Goal: Task Accomplishment & Management: Manage account settings

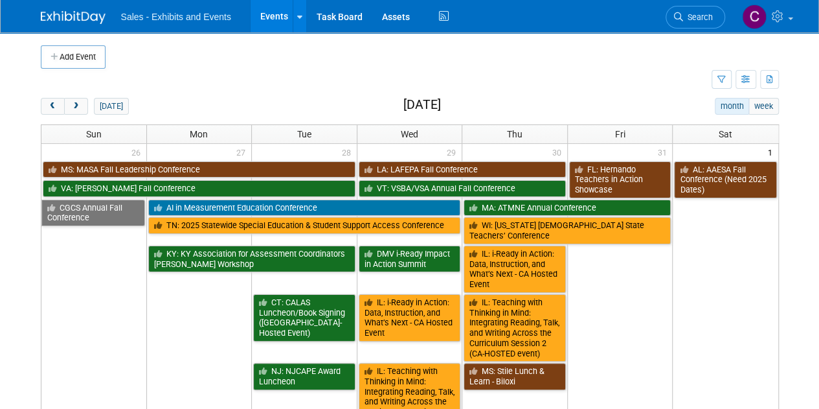
scroll to position [689, 0]
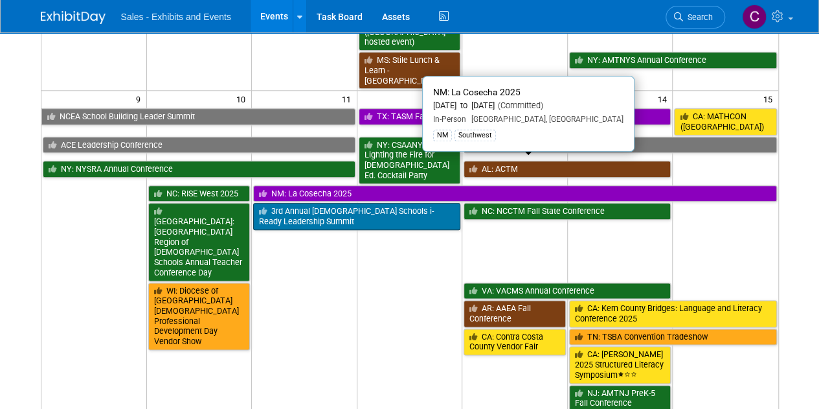
click at [315, 185] on link "NM: La Cosecha 2025" at bounding box center [514, 193] width 523 height 17
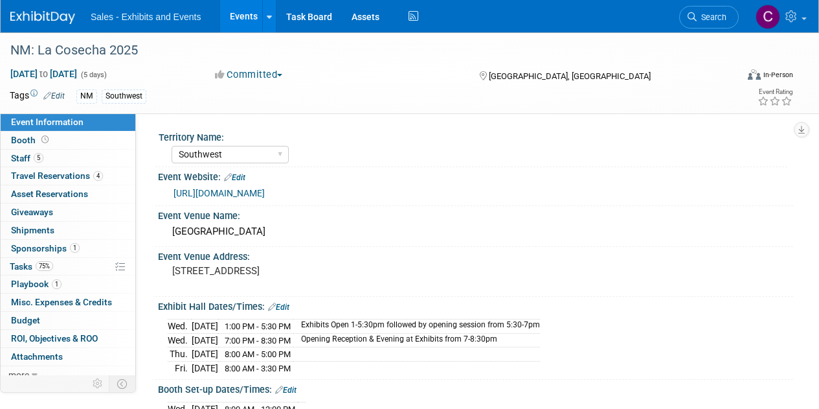
select select "Southwest"
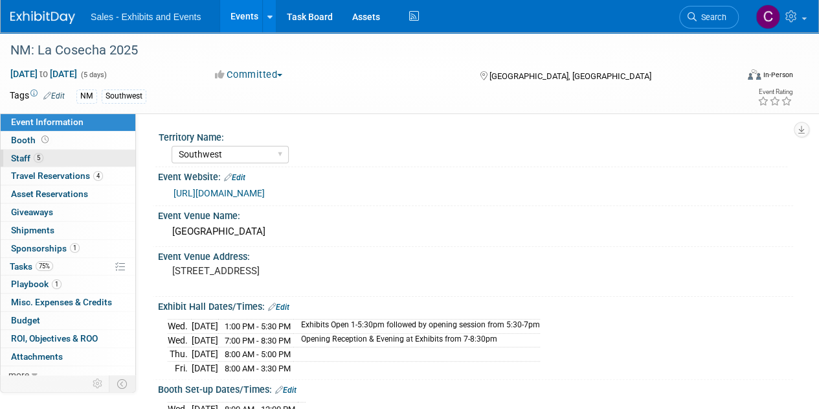
click at [17, 164] on link "5 Staff 5" at bounding box center [68, 158] width 135 height 17
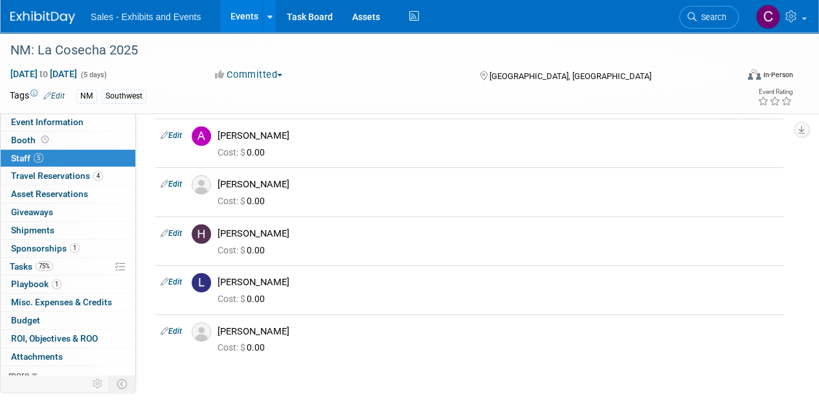
scroll to position [51, 0]
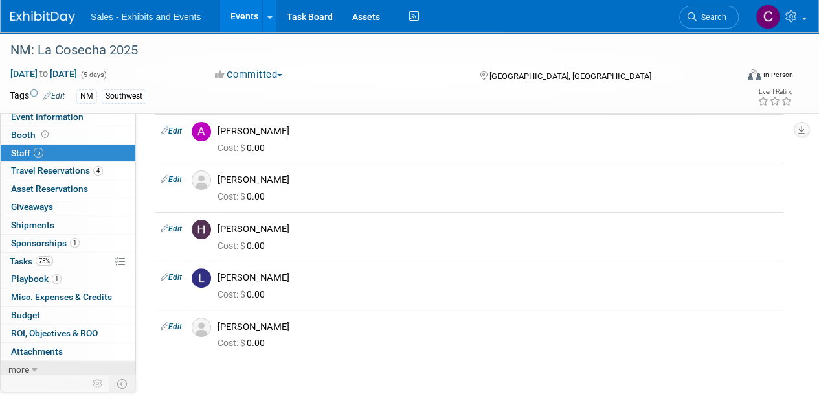
click at [50, 367] on link "more" at bounding box center [68, 369] width 135 height 17
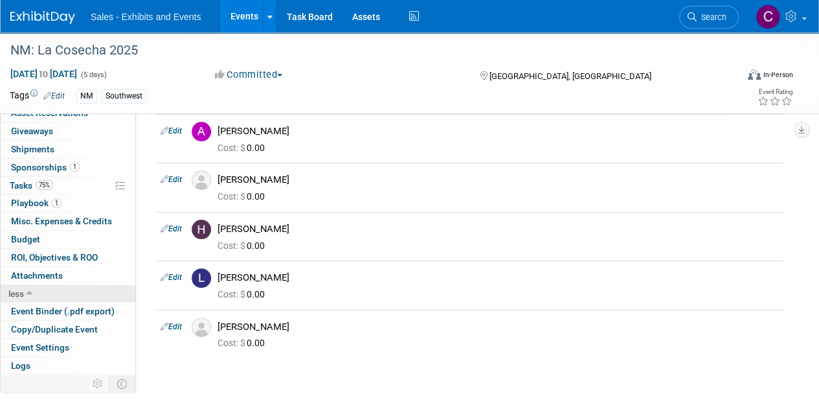
scroll to position [95, 0]
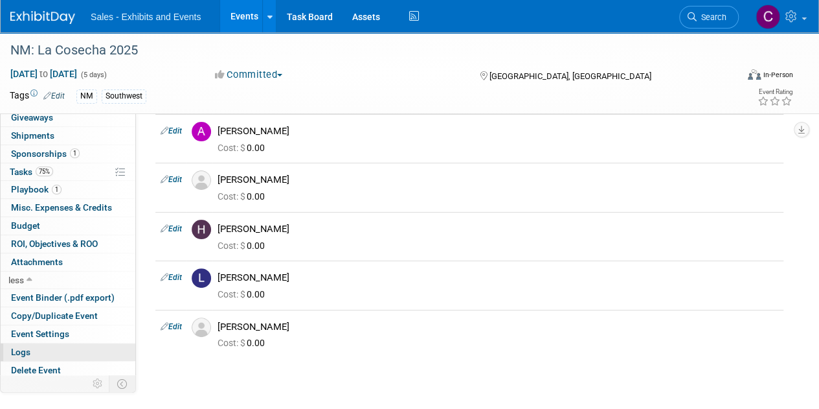
click at [25, 346] on span "Logs" at bounding box center [20, 351] width 19 height 10
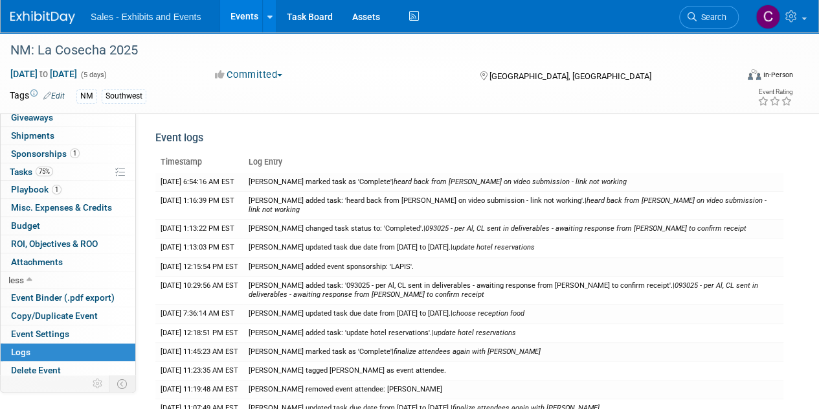
scroll to position [0, 0]
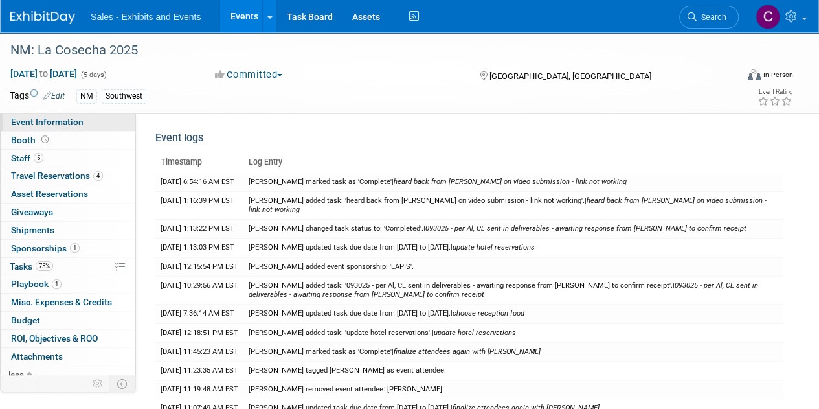
click at [41, 124] on span "Event Information" at bounding box center [47, 122] width 73 height 10
select select "Southwest"
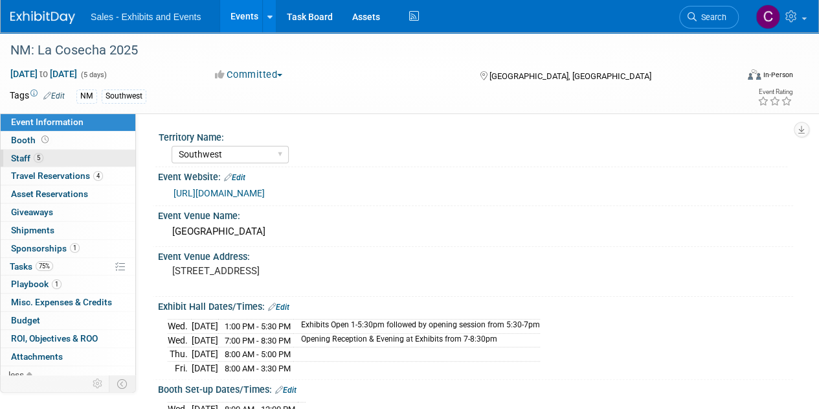
click at [21, 153] on span "Staff 5" at bounding box center [27, 158] width 32 height 10
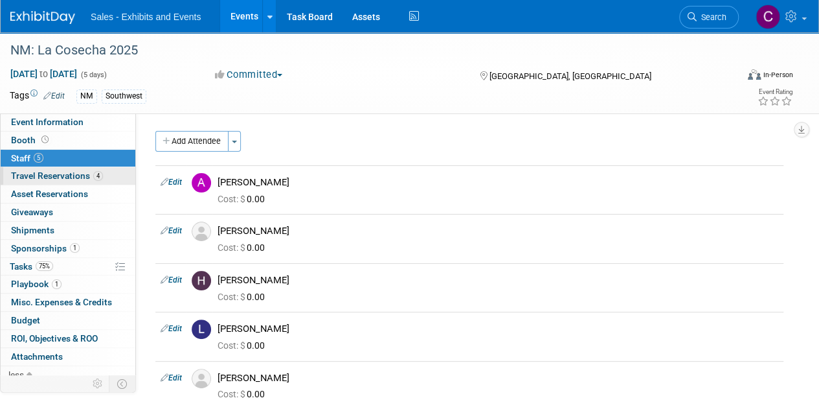
click at [57, 177] on span "Travel Reservations 4" at bounding box center [57, 175] width 92 height 10
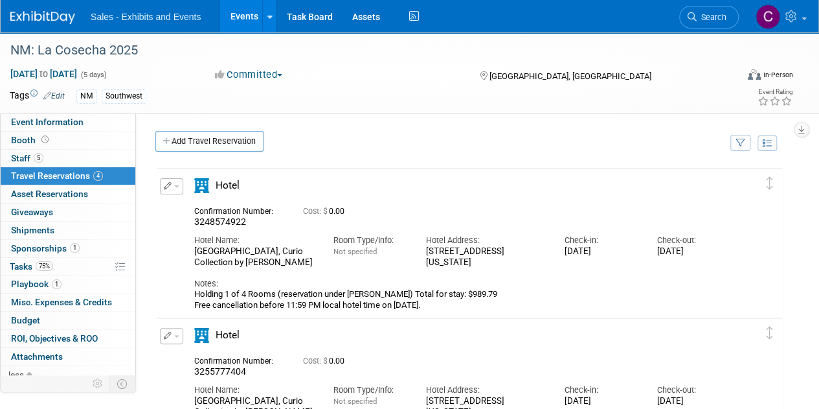
scroll to position [76, 0]
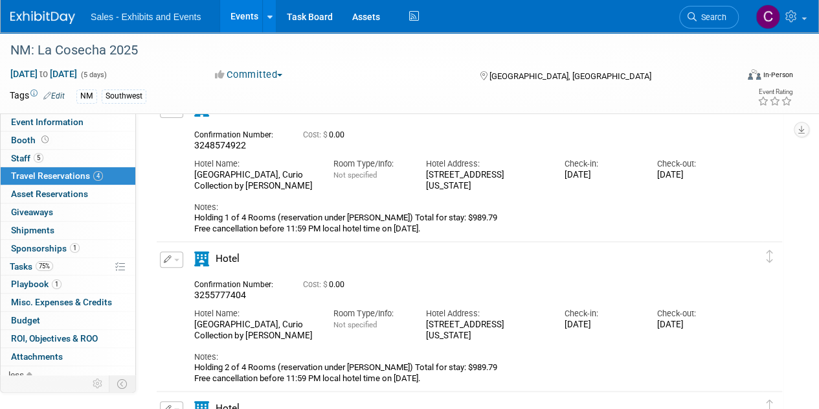
click at [212, 142] on span "3248574922" at bounding box center [220, 145] width 52 height 10
copy span "3248574922"
click at [223, 292] on span "3255777404" at bounding box center [220, 294] width 52 height 10
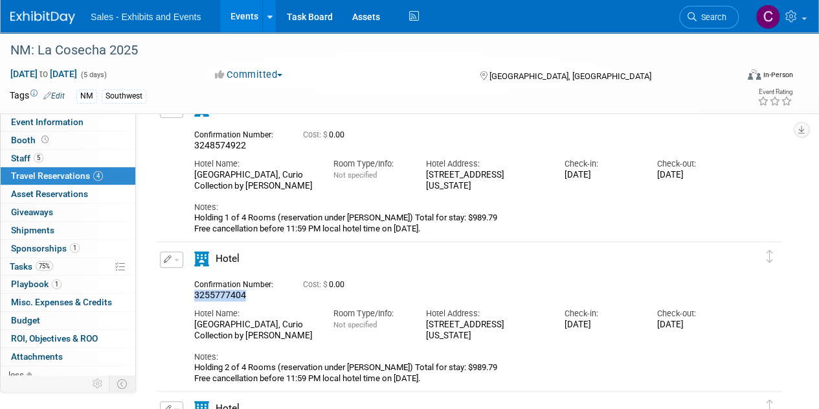
copy span "3255777404"
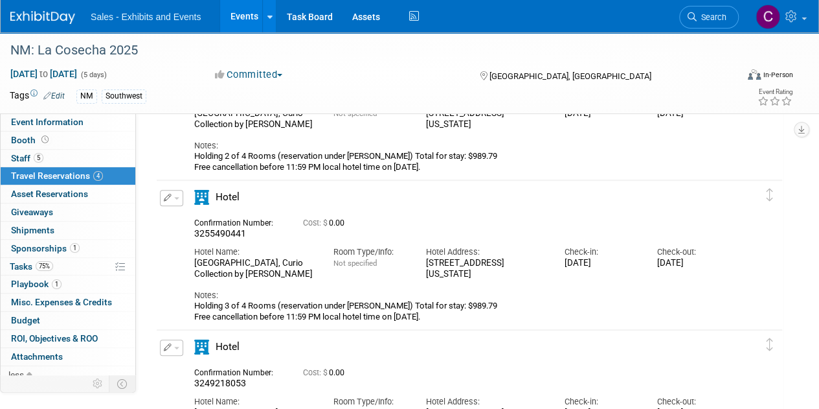
scroll to position [293, 0]
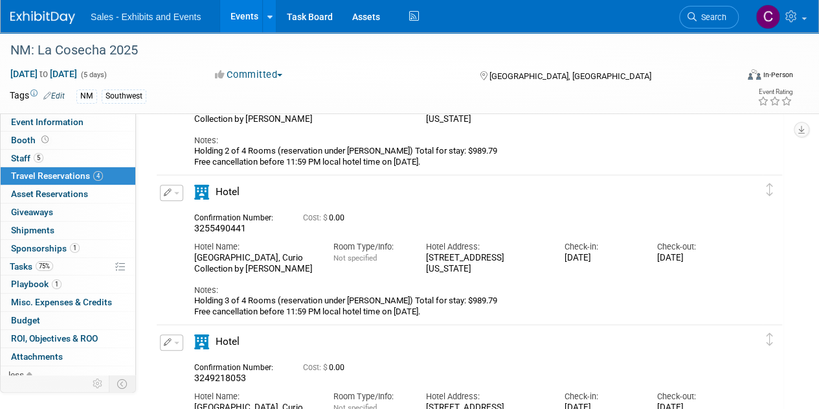
click at [216, 224] on span "3255490441" at bounding box center [220, 228] width 52 height 10
copy span "3255490441"
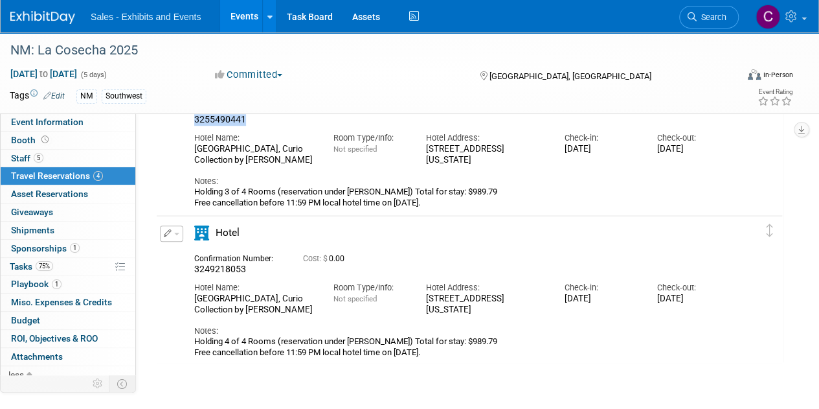
scroll to position [407, 0]
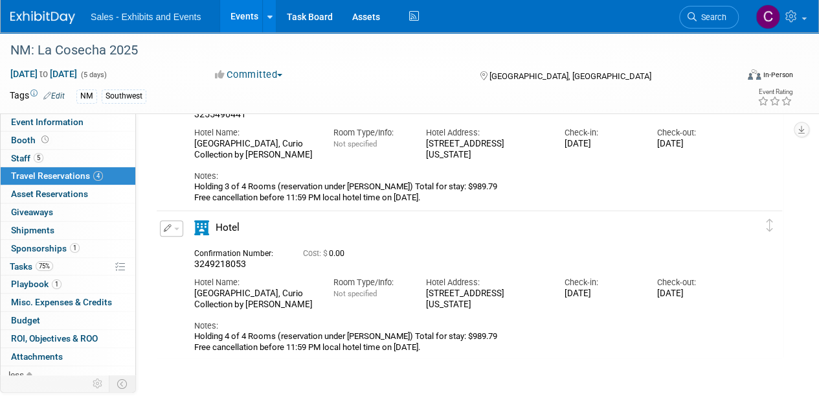
click at [225, 263] on span "3249218053" at bounding box center [220, 263] width 52 height 10
copy span "3249218053"
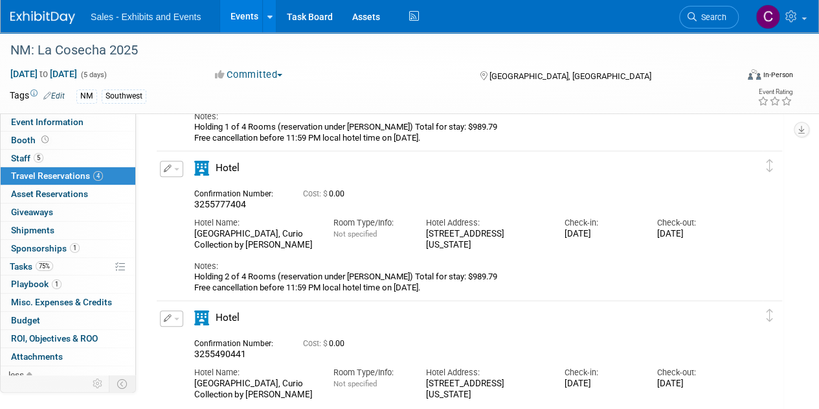
scroll to position [199, 0]
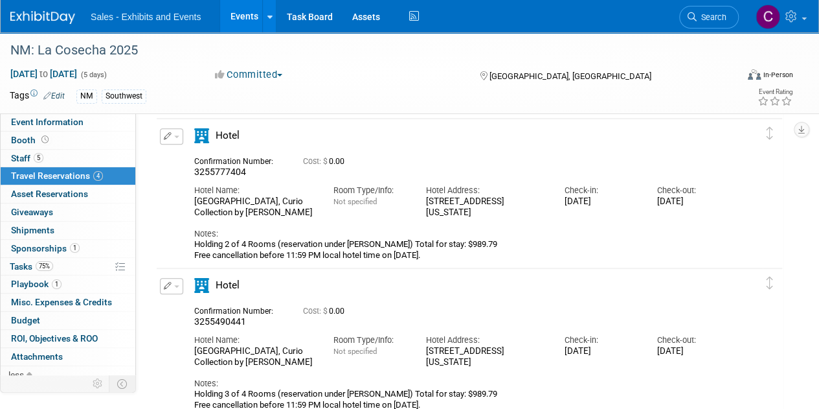
click at [174, 135] on span "button" at bounding box center [176, 136] width 5 height 3
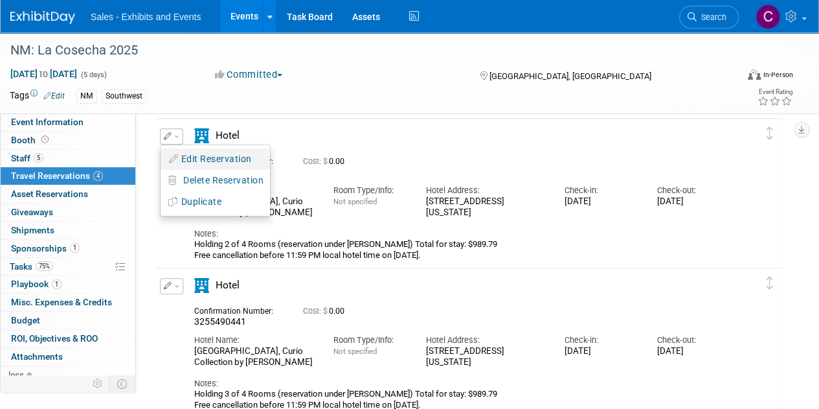
click at [211, 157] on button "Edit Reservation" at bounding box center [215, 159] width 109 height 19
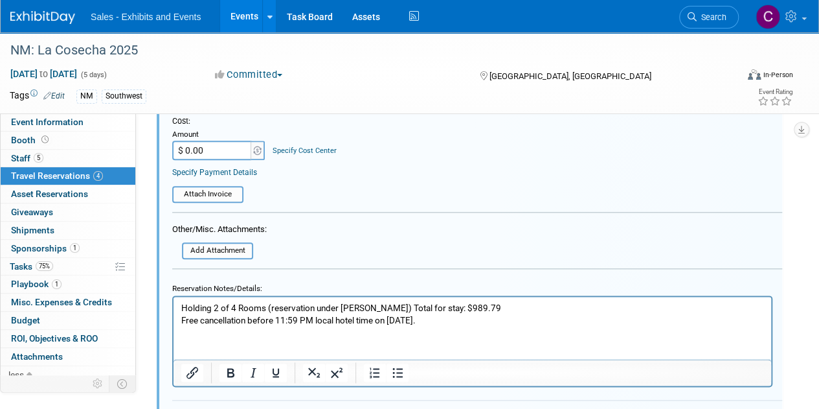
scroll to position [689, 0]
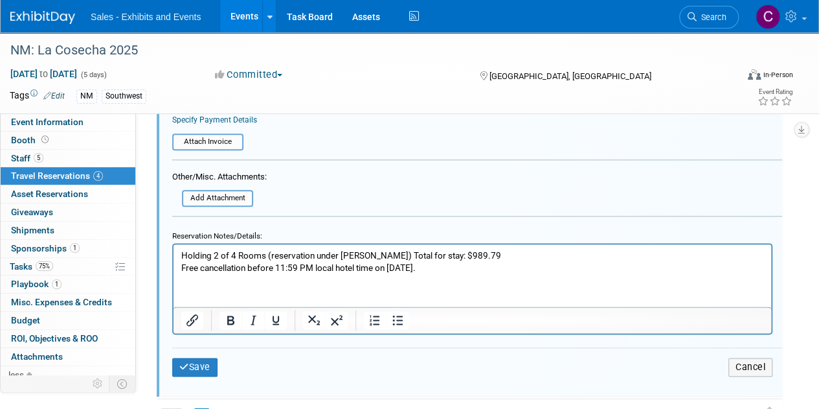
click at [192, 257] on p "Holding 2 of 4 Rooms (reservation under [PERSON_NAME]) Total for stay: $989.79 …" at bounding box center [472, 261] width 583 height 25
drag, startPoint x: 192, startPoint y: 257, endPoint x: 272, endPoint y: 256, distance: 80.3
click at [272, 256] on p "Holding 2 of 4 Rooms (reservation under [PERSON_NAME]) Total for stay: $989.79 …" at bounding box center [472, 261] width 583 height 25
click at [180, 250] on html "R under [PERSON_NAME]) Total for stay: $989.79 Free cancellation before 11:59 P…" at bounding box center [473, 259] width 598 height 30
drag, startPoint x: 181, startPoint y: 254, endPoint x: 216, endPoint y: 252, distance: 35.7
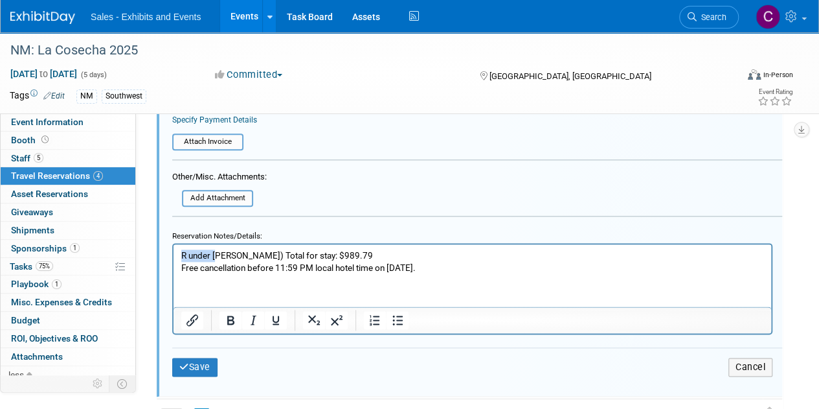
click at [216, 252] on body "R under [PERSON_NAME]) Total for stay: $989.79 Free cancellation before 11:59 P…" at bounding box center [473, 261] width 584 height 25
click at [199, 256] on p "R under [PERSON_NAME]) Total for stay: $989.79 Free cancellation before 11:59 P…" at bounding box center [472, 261] width 583 height 25
click at [201, 254] on p "R under [PERSON_NAME]) Total for stay: $989.79 Free cancellation before 11:59 P…" at bounding box center [472, 261] width 583 height 25
drag, startPoint x: 201, startPoint y: 254, endPoint x: 176, endPoint y: 251, distance: 24.8
click at [176, 251] on html "R under [PERSON_NAME]) Total for stay: $989.79 Free cancellation before 11:59 P…" at bounding box center [473, 259] width 598 height 30
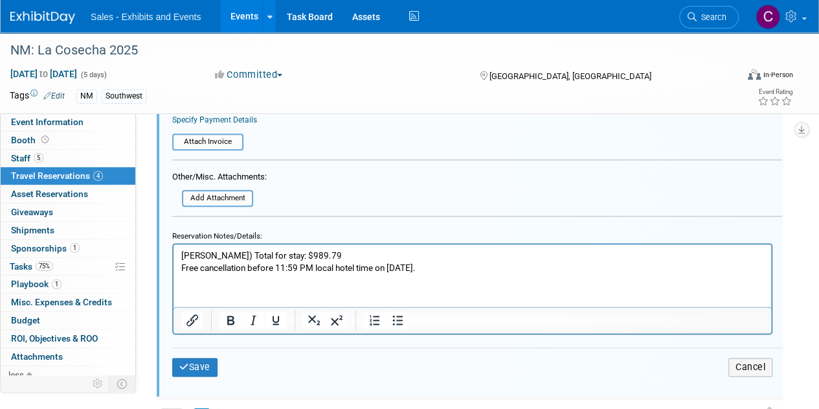
click at [257, 253] on p "[PERSON_NAME]) Total for stay: $989.79 Free cancellation before 11:59 PM local …" at bounding box center [472, 261] width 583 height 25
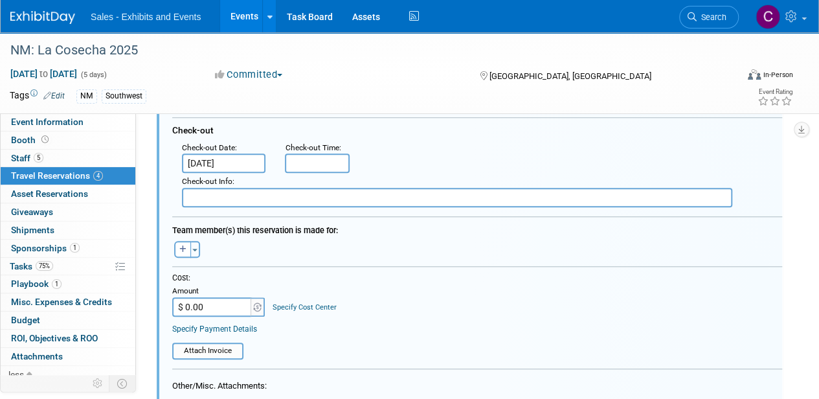
scroll to position [486, 0]
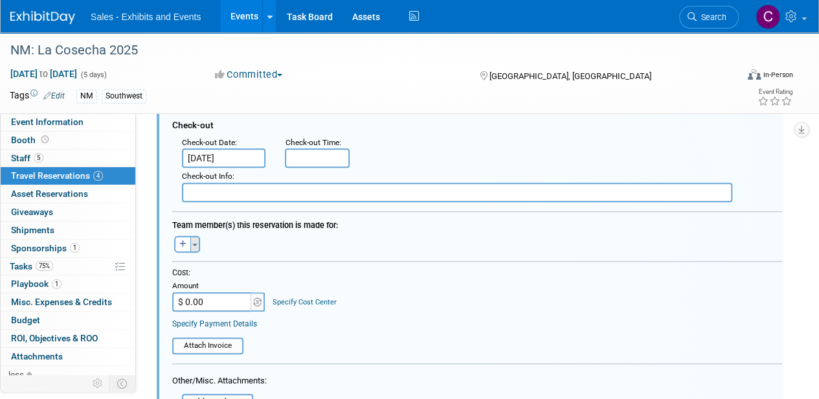
click at [199, 244] on div "Toggle Dropdown Select Anyone Tag a user or a resource Quick -- Select -- (me)" at bounding box center [187, 244] width 49 height 17
click at [197, 245] on button "Toggle Dropdown" at bounding box center [195, 244] width 10 height 17
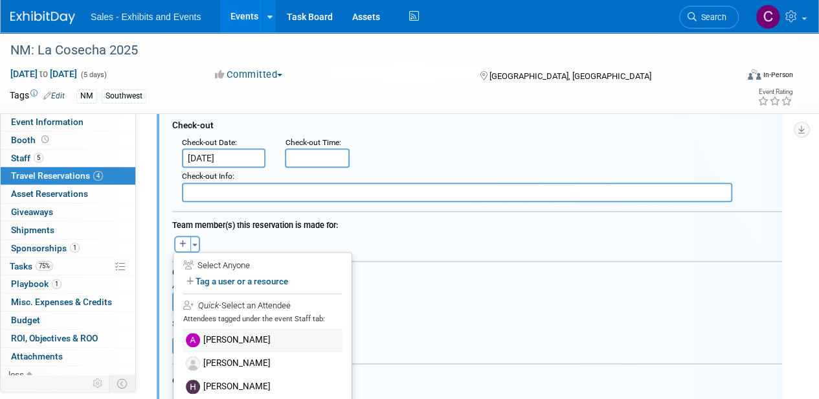
click at [260, 340] on label "[PERSON_NAME]" at bounding box center [263, 339] width 160 height 23
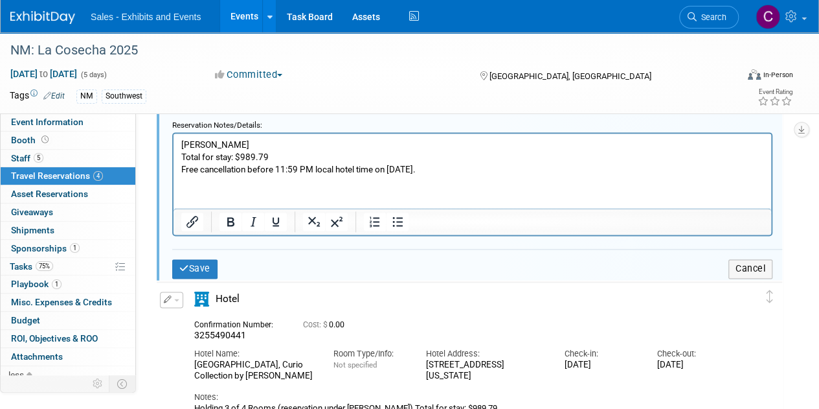
scroll to position [822, 0]
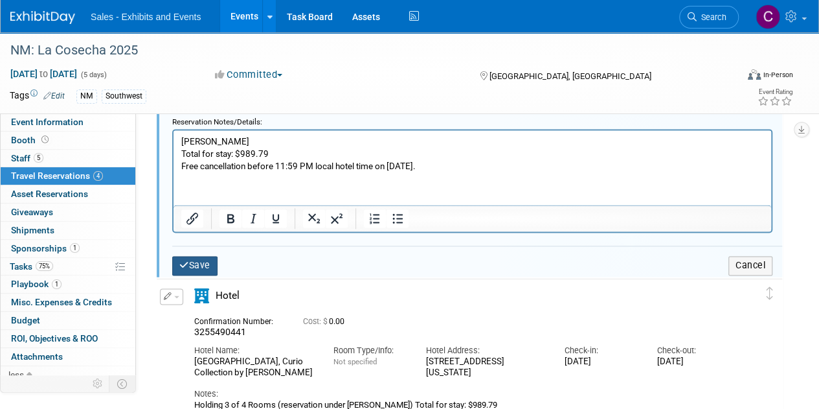
click at [204, 262] on button "Save" at bounding box center [194, 265] width 45 height 19
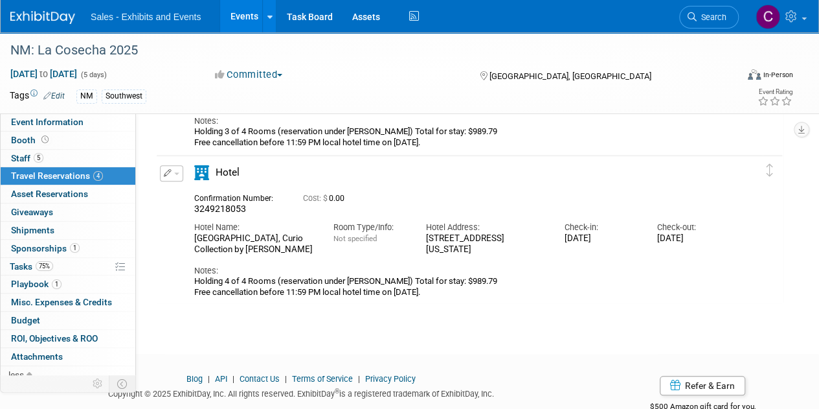
scroll to position [486, 0]
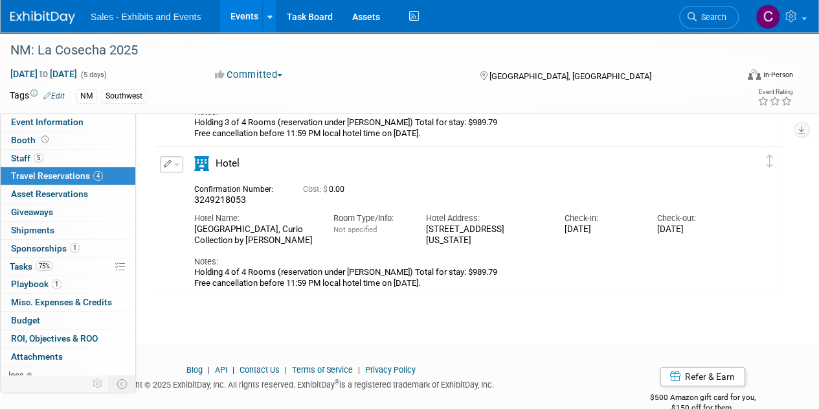
click at [179, 161] on button "button" at bounding box center [171, 164] width 23 height 16
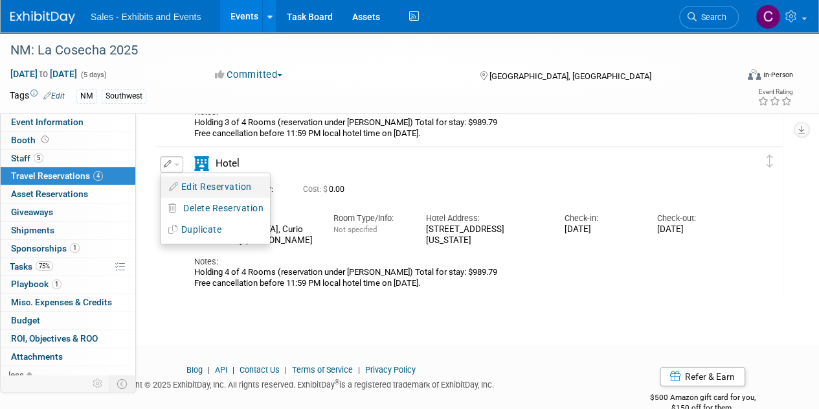
click at [199, 180] on button "Edit Reservation" at bounding box center [215, 186] width 109 height 19
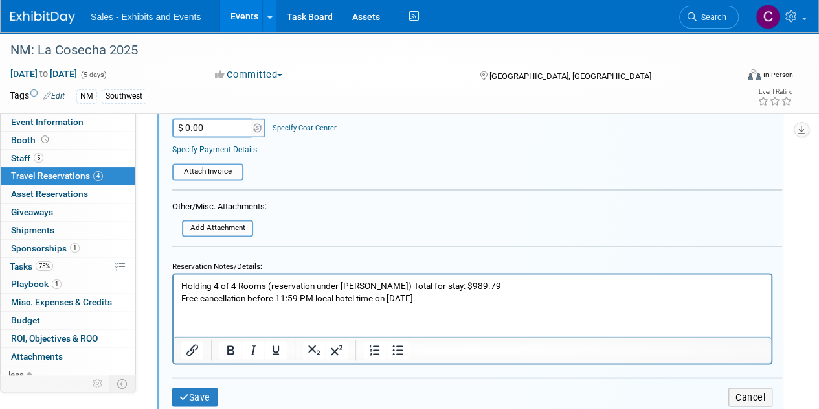
scroll to position [989, 0]
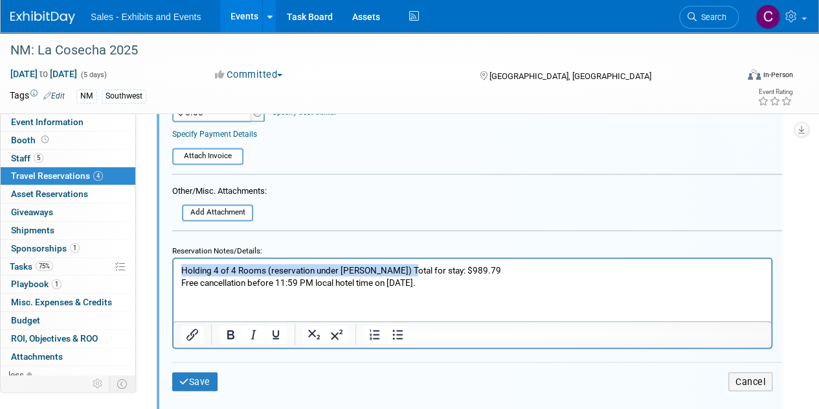
drag, startPoint x: 403, startPoint y: 269, endPoint x: 148, endPoint y: 271, distance: 255.7
click at [174, 271] on html "Holding 4 of 4 Rooms (reservation under [PERSON_NAME]) Total for stay: $989.79 …" at bounding box center [473, 273] width 598 height 30
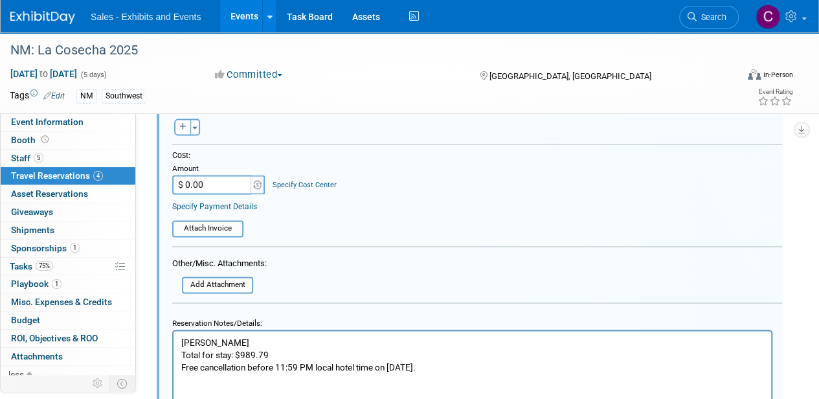
scroll to position [846, 0]
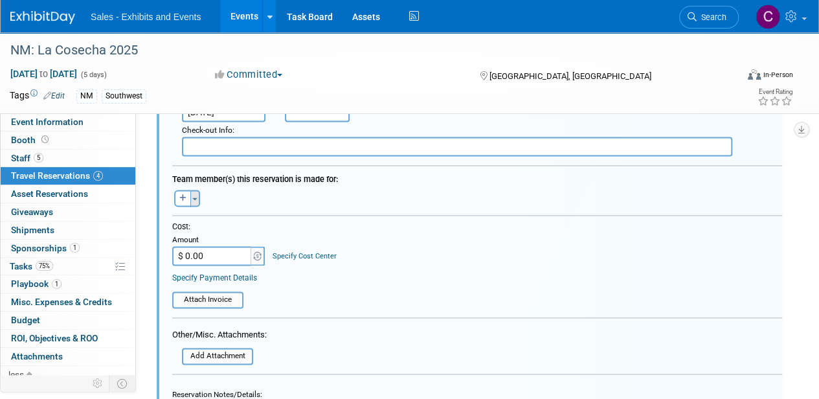
click at [198, 192] on button "Toggle Dropdown" at bounding box center [195, 198] width 10 height 17
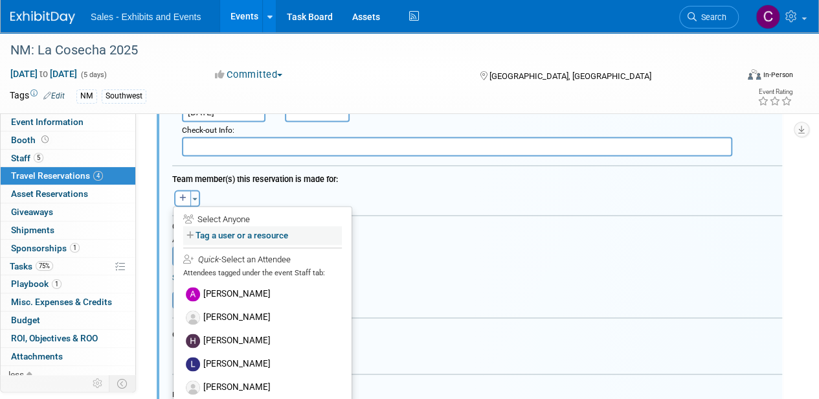
click at [210, 234] on label "Tag a user or a resource" at bounding box center [262, 235] width 159 height 19
select select
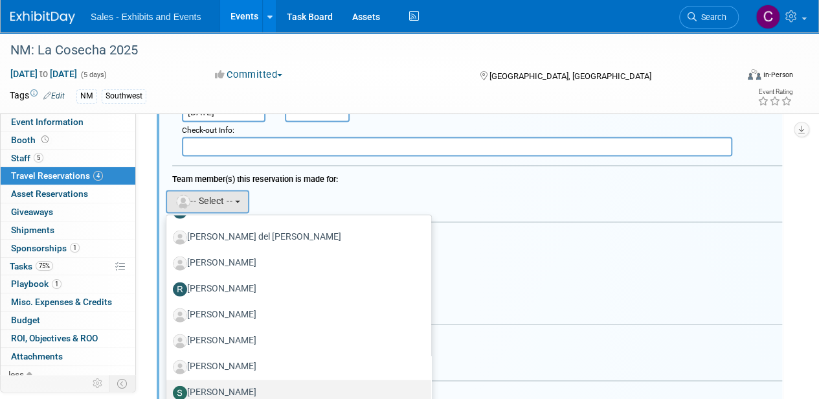
scroll to position [6664, 0]
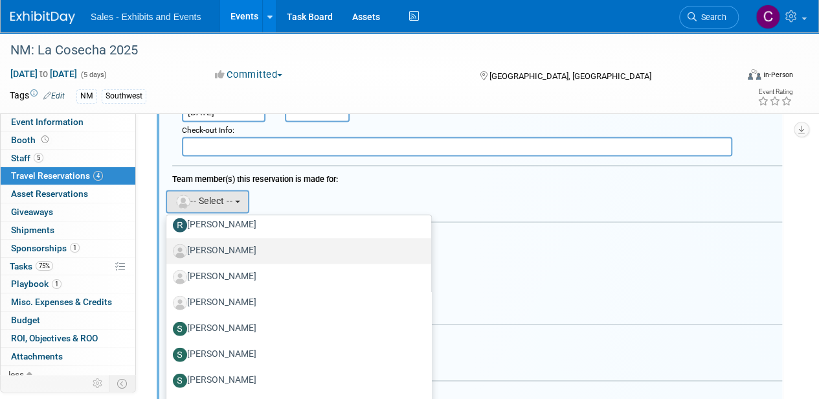
click at [227, 245] on label "[PERSON_NAME]" at bounding box center [295, 250] width 245 height 21
click at [168, 245] on input "[PERSON_NAME]" at bounding box center [164, 249] width 8 height 8
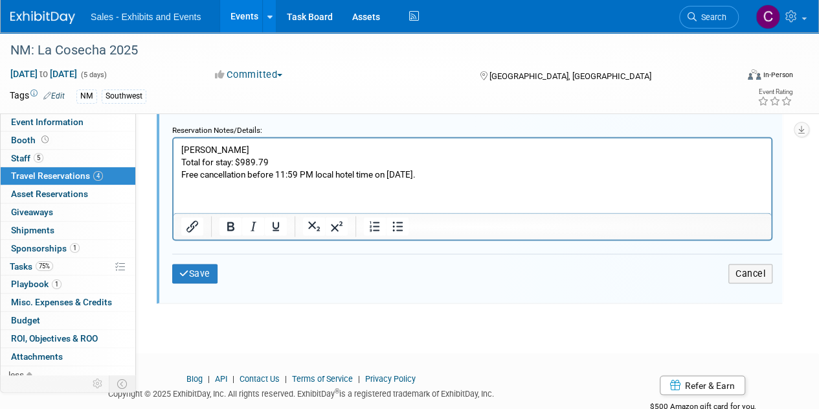
scroll to position [1117, 0]
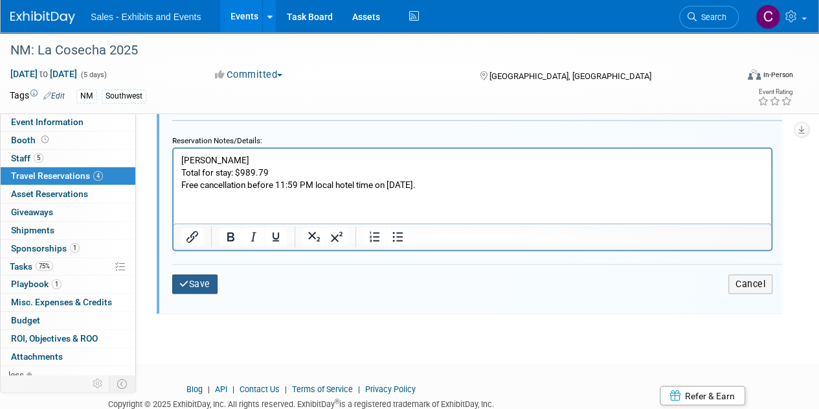
click at [215, 282] on button "Save" at bounding box center [194, 283] width 45 height 19
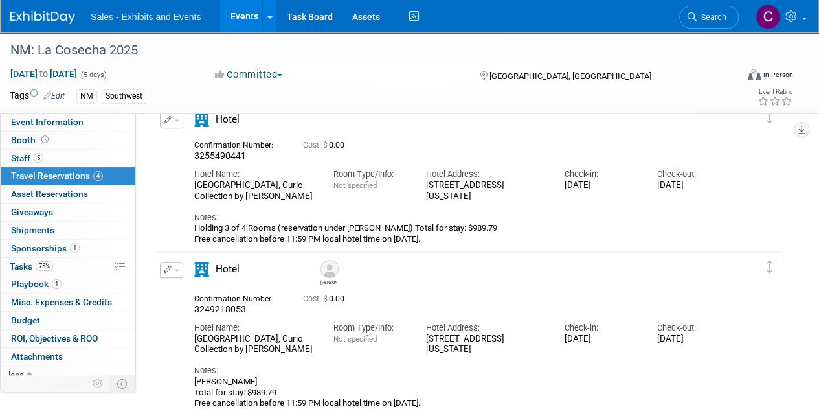
scroll to position [360, 0]
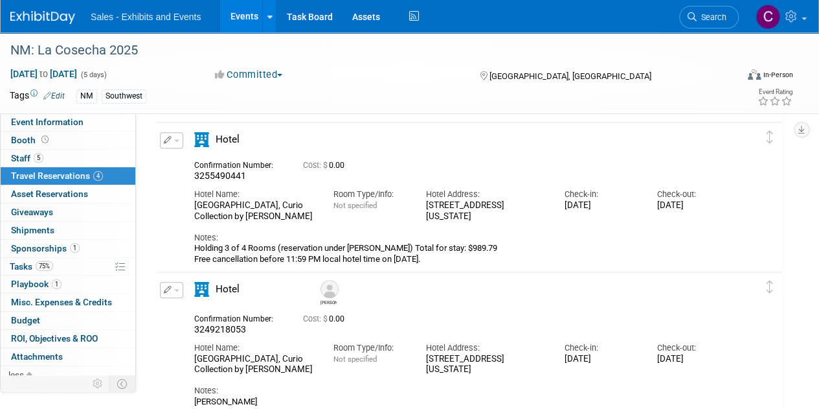
click at [175, 134] on button "button" at bounding box center [171, 140] width 23 height 16
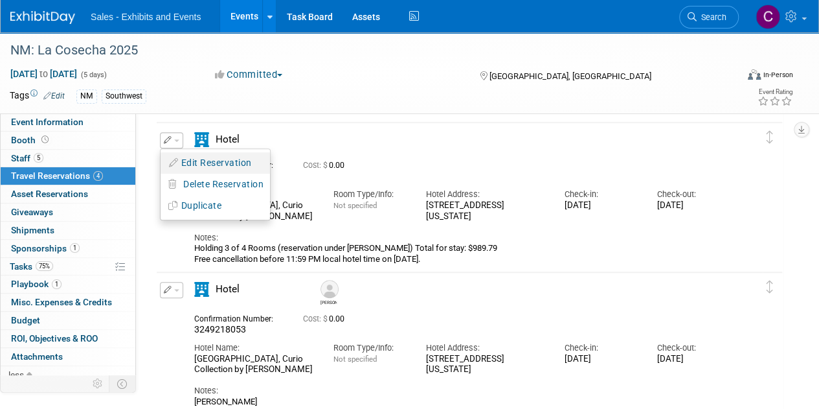
click at [199, 158] on button "Edit Reservation" at bounding box center [215, 162] width 109 height 19
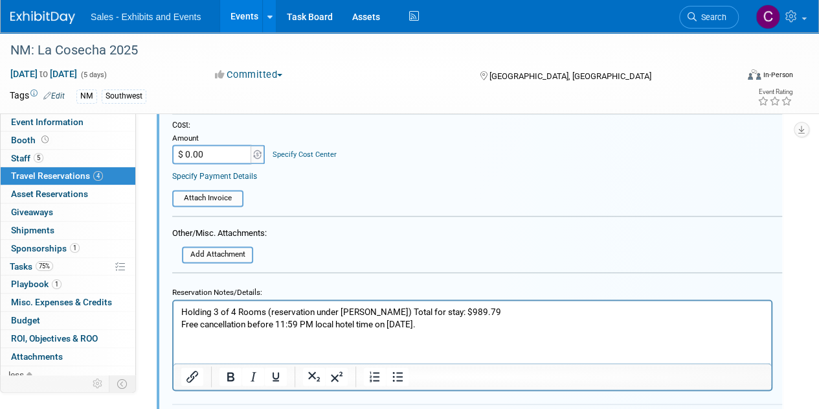
scroll to position [810, 0]
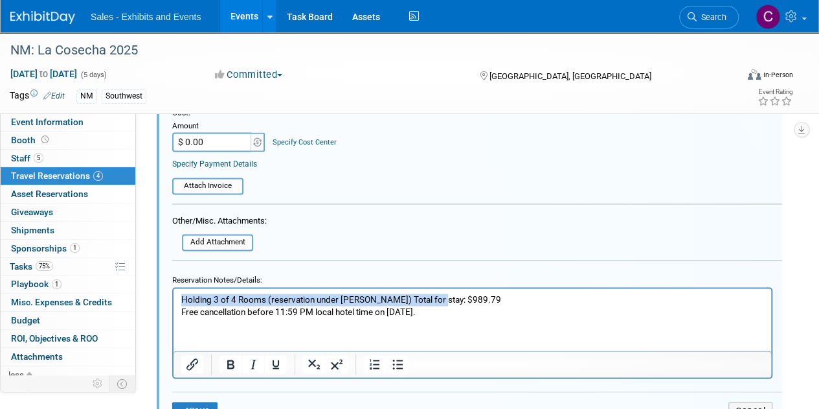
drag, startPoint x: 434, startPoint y: 300, endPoint x: 166, endPoint y: 298, distance: 268.0
click at [174, 298] on html "Holding 3 of 4 Rooms (reservation under [PERSON_NAME]) Total for stay: $989.79 …" at bounding box center [473, 303] width 598 height 30
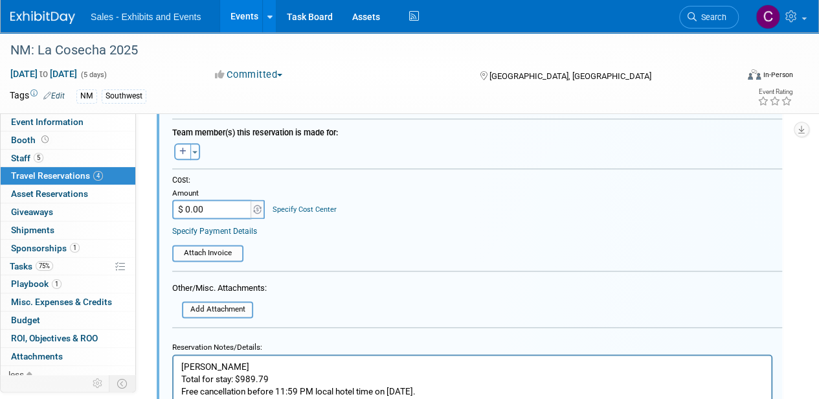
scroll to position [763, 0]
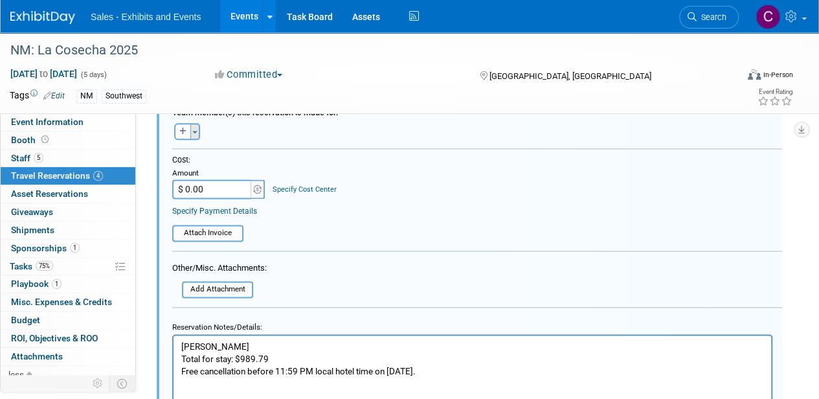
click at [196, 128] on button "Toggle Dropdown" at bounding box center [195, 131] width 10 height 17
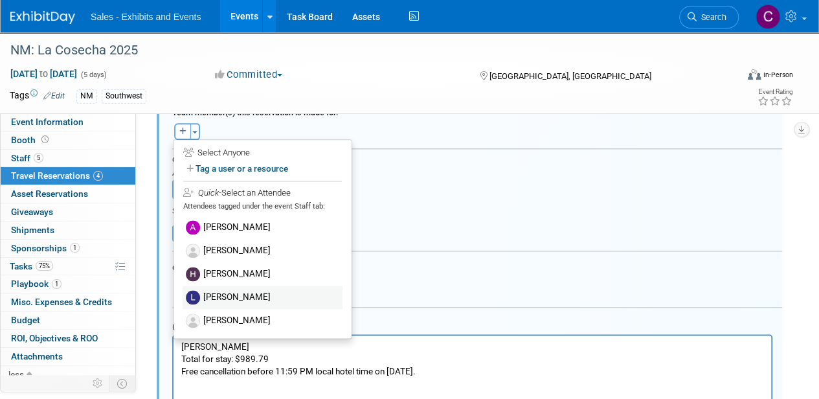
click at [247, 293] on label "[PERSON_NAME]" at bounding box center [263, 297] width 160 height 23
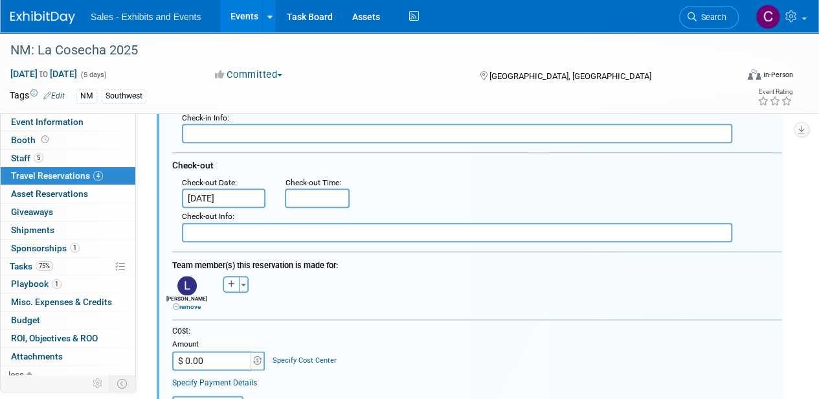
scroll to position [608, 0]
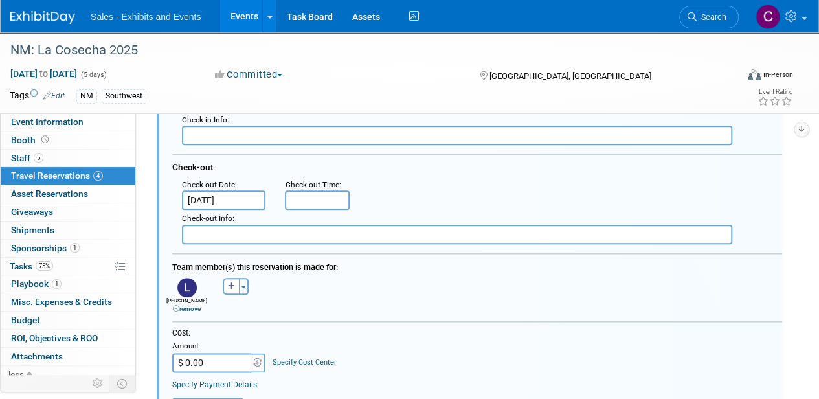
click at [233, 194] on input "[DATE]" at bounding box center [224, 199] width 84 height 19
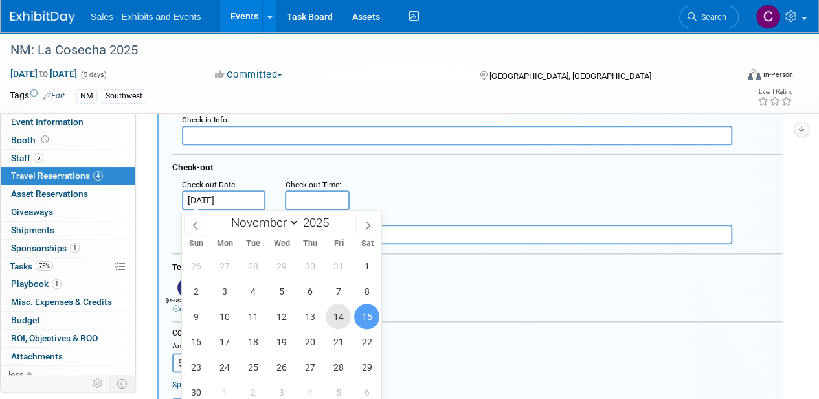
click at [338, 315] on span "14" at bounding box center [338, 316] width 25 height 25
type input "[DATE]"
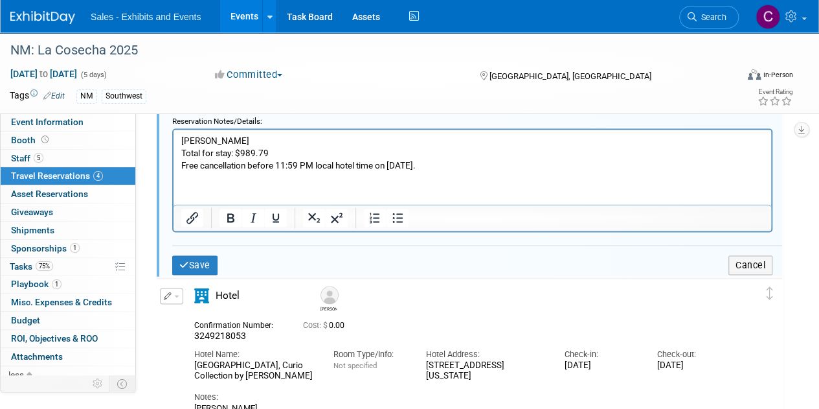
scroll to position [993, 0]
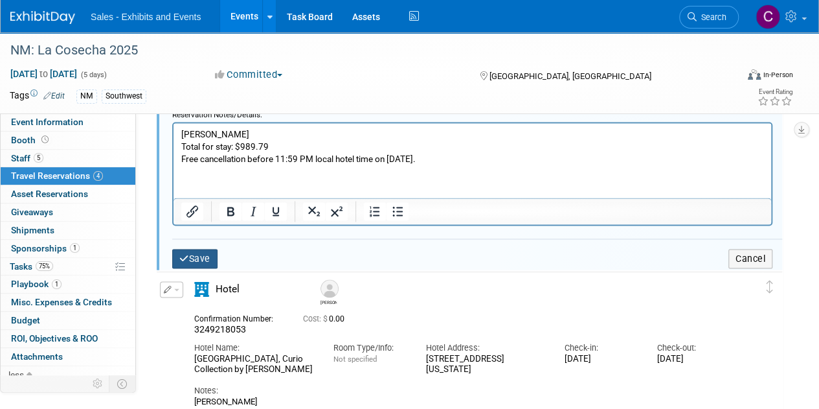
click at [202, 249] on button "Save" at bounding box center [194, 258] width 45 height 19
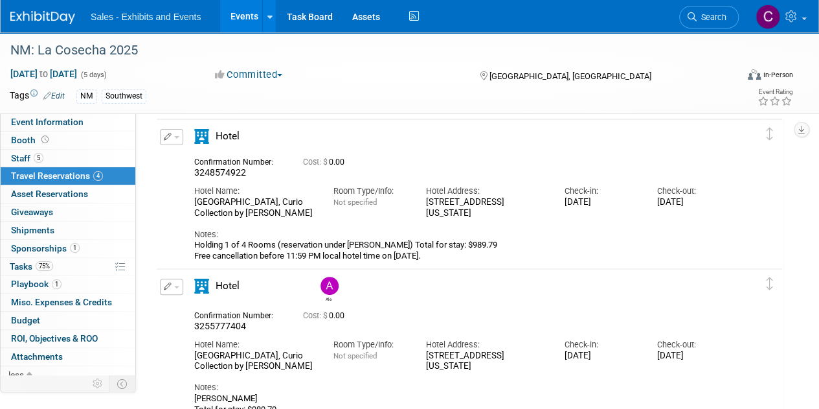
scroll to position [43, 0]
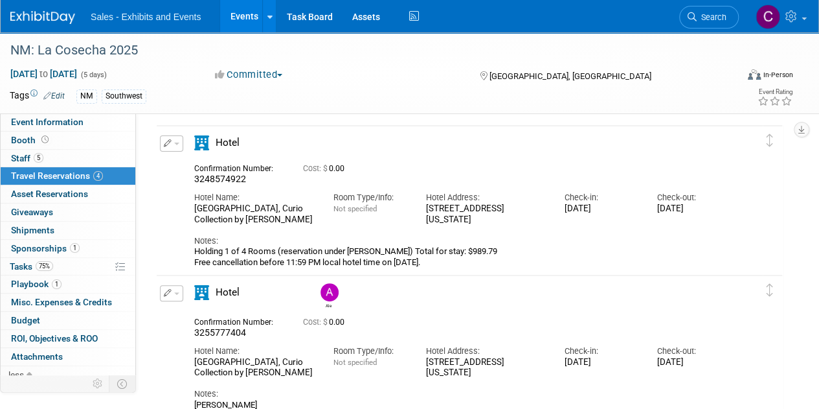
click at [174, 138] on button "button" at bounding box center [171, 143] width 23 height 16
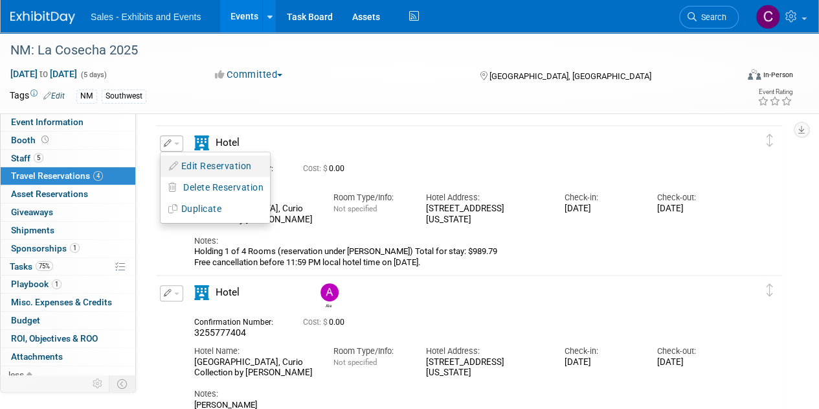
click at [189, 170] on button "Edit Reservation" at bounding box center [215, 166] width 109 height 19
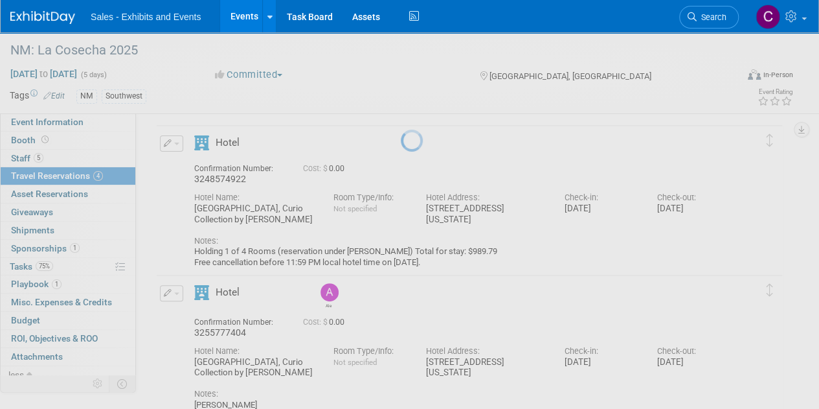
select select "10"
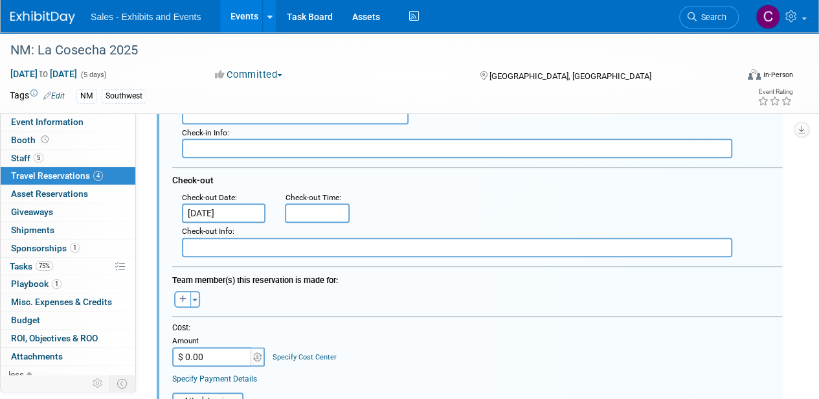
scroll to position [374, 0]
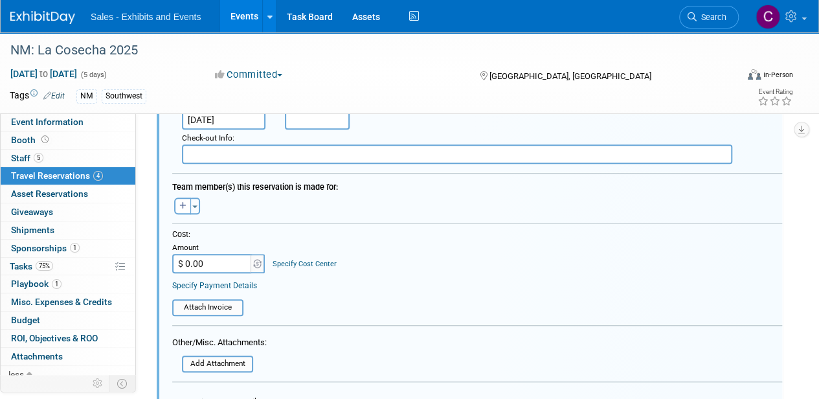
click at [218, 118] on input "[DATE]" at bounding box center [224, 119] width 84 height 19
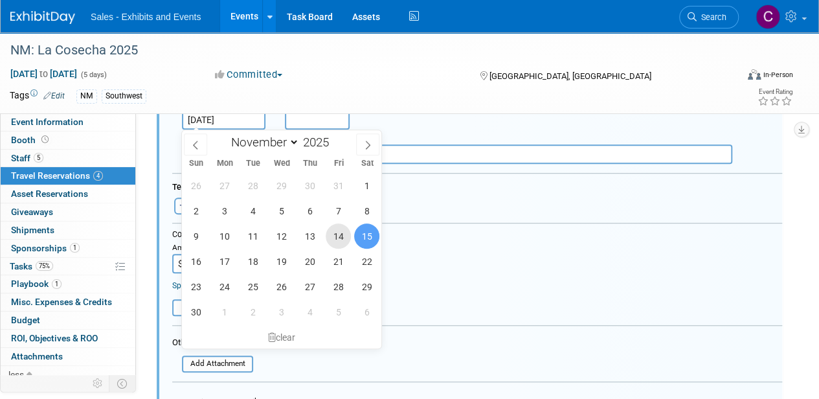
click at [338, 235] on span "14" at bounding box center [338, 235] width 25 height 25
type input "[DATE]"
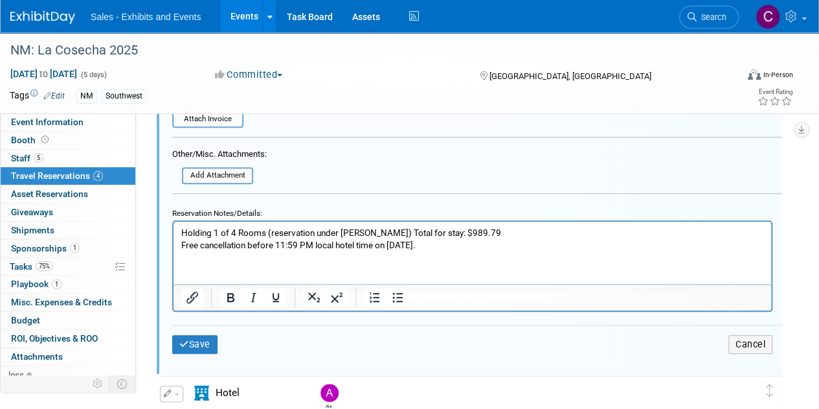
scroll to position [565, 0]
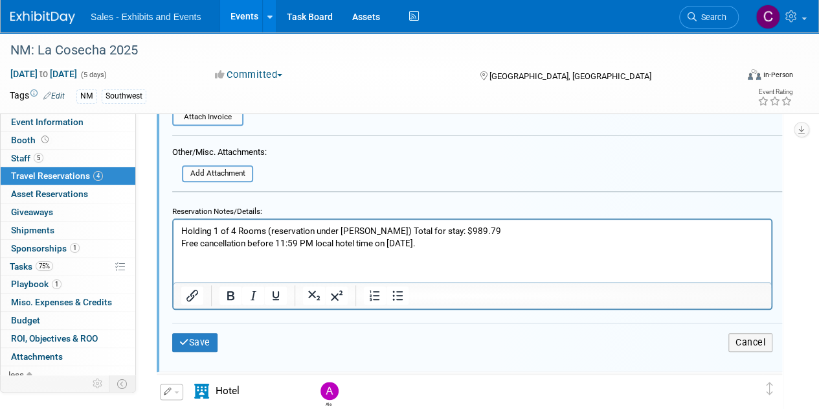
click at [401, 229] on p "Holding 1 of 4 Rooms (reservation under [PERSON_NAME]) Total for stay: $989.79 …" at bounding box center [472, 237] width 583 height 25
drag, startPoint x: 401, startPoint y: 229, endPoint x: 31, endPoint y: 199, distance: 370.8
click at [174, 219] on html "Holding 1 of 4 Rooms (reservation under [PERSON_NAME]) Total for stay: $989.79 …" at bounding box center [473, 234] width 598 height 30
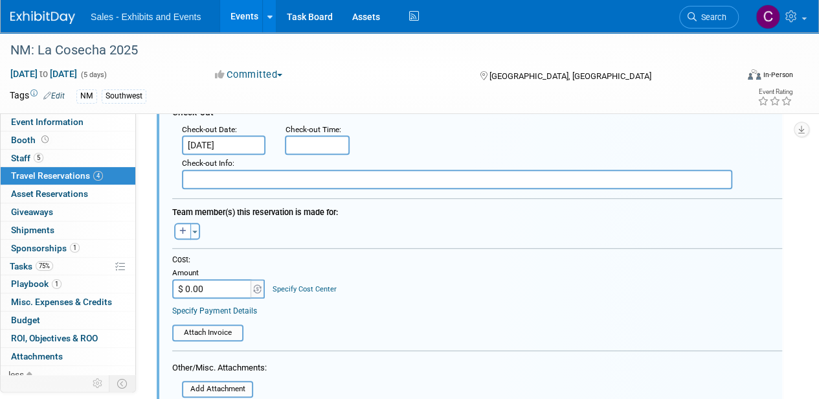
scroll to position [243, 0]
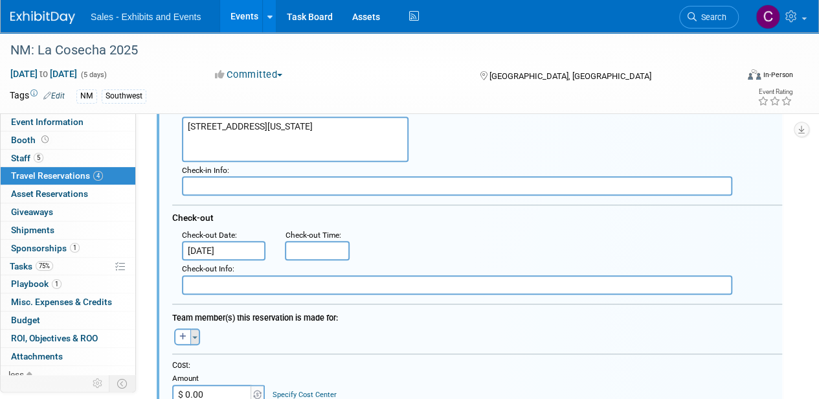
click at [197, 330] on button "Toggle Dropdown" at bounding box center [195, 336] width 10 height 17
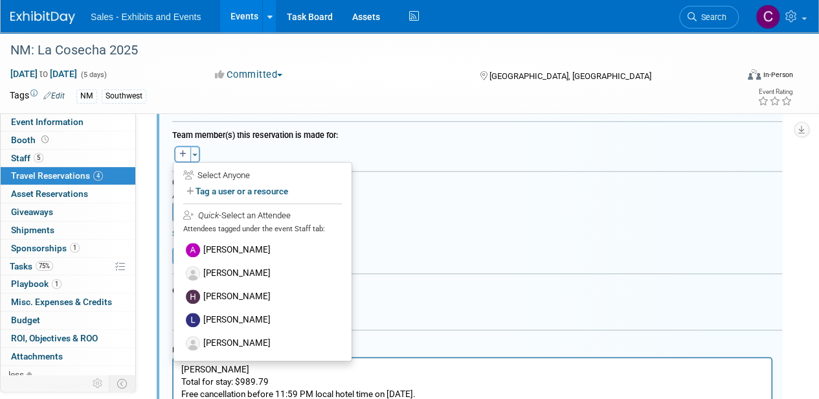
scroll to position [454, 0]
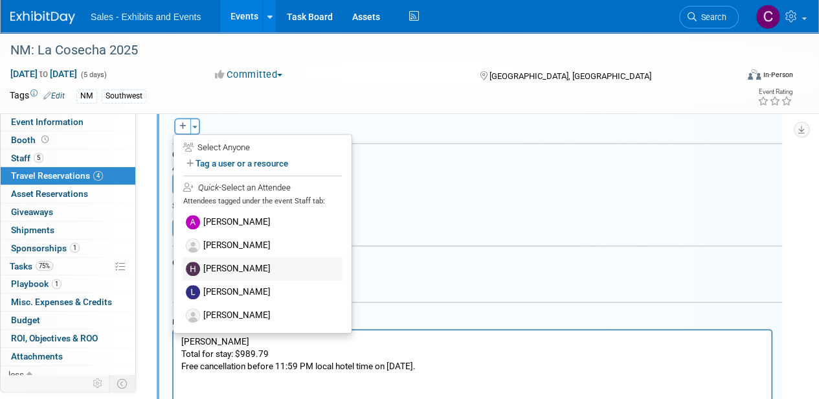
click at [263, 267] on label "[PERSON_NAME]" at bounding box center [263, 268] width 160 height 23
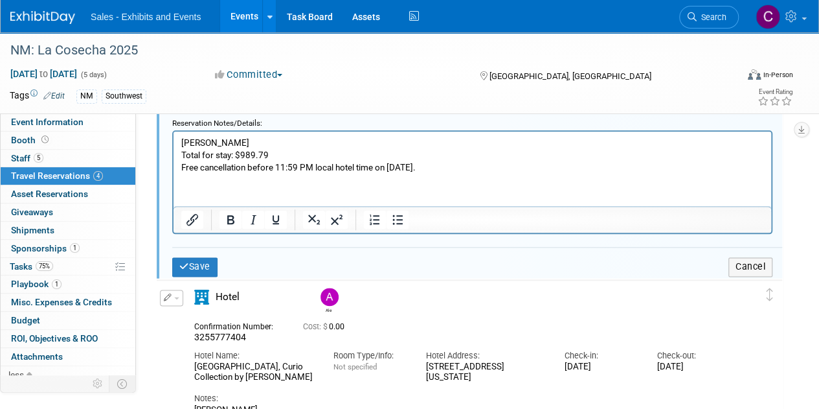
scroll to position [712, 0]
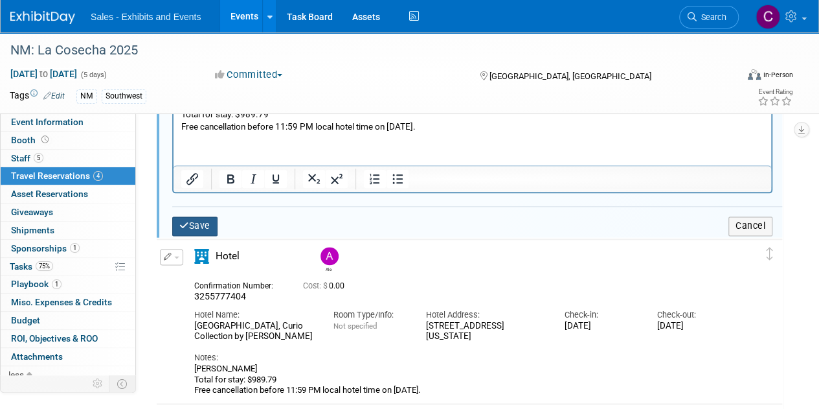
click at [205, 227] on button "Save" at bounding box center [194, 225] width 45 height 19
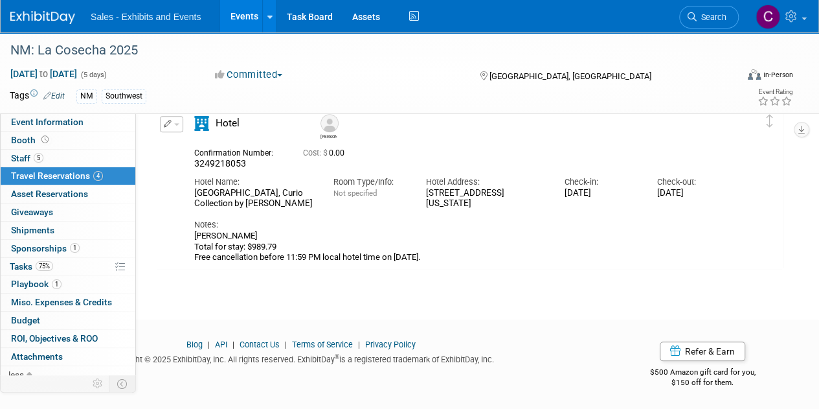
scroll to position [21, 0]
